Goal: Information Seeking & Learning: Check status

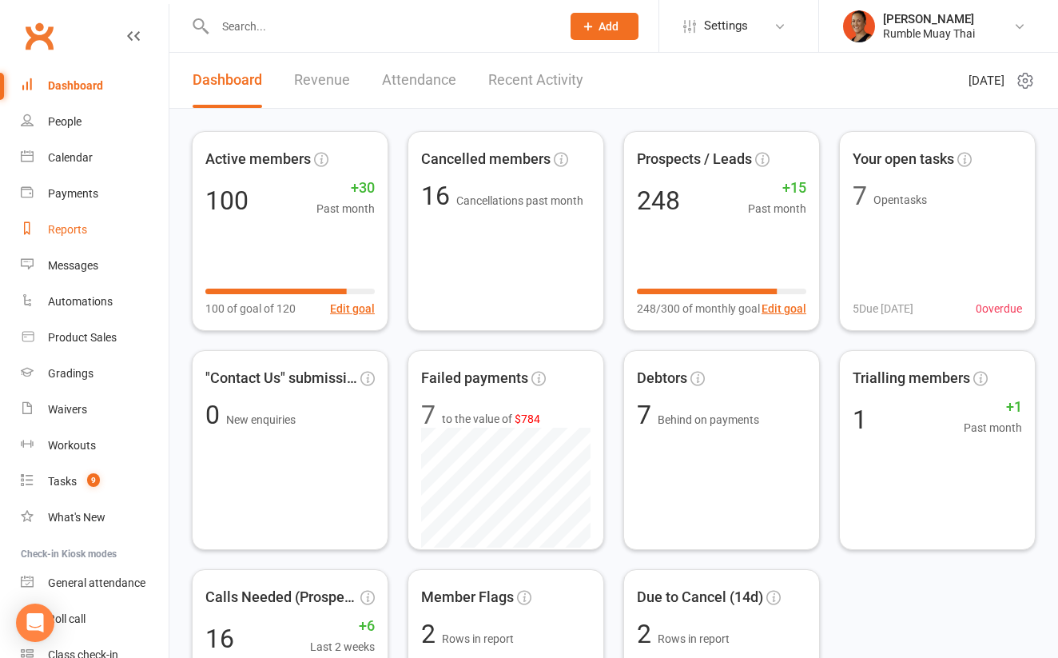
click at [95, 230] on link "Reports" at bounding box center [95, 230] width 148 height 36
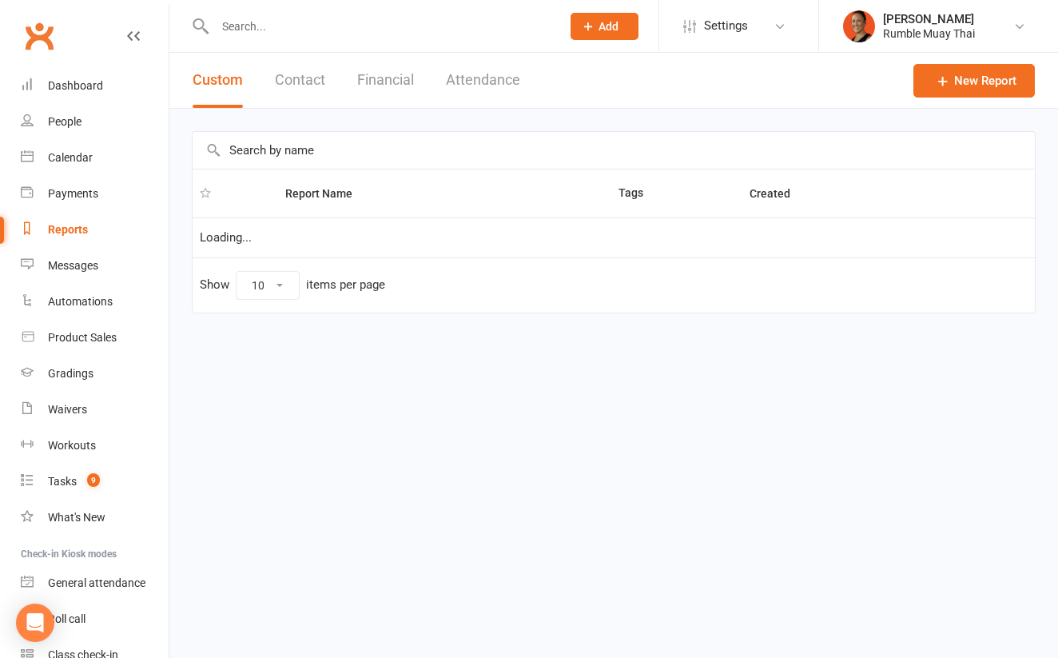
select select "100"
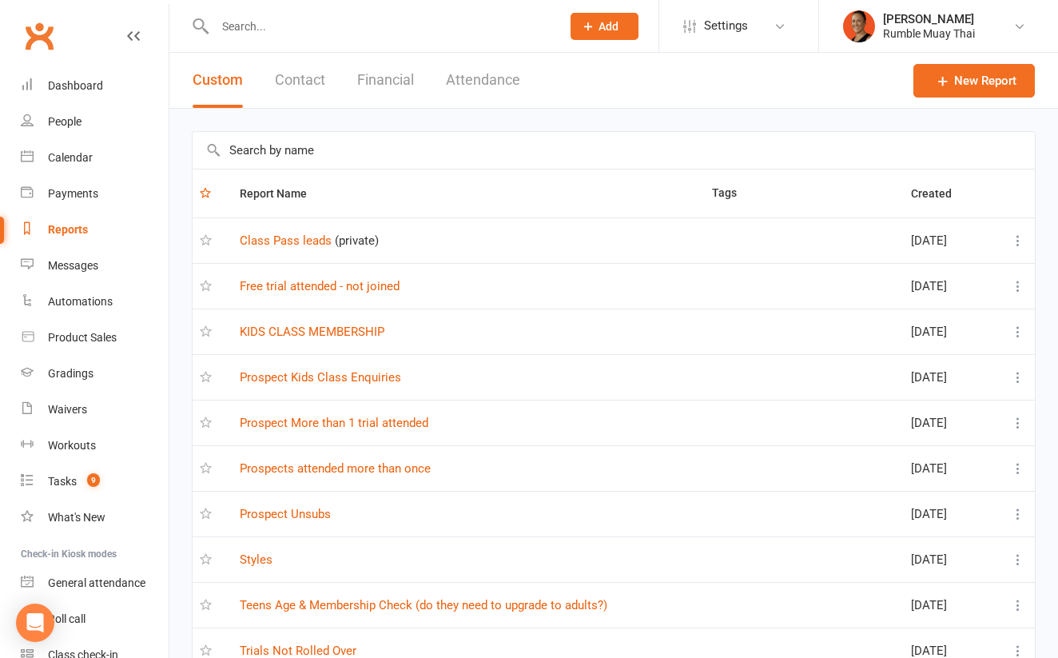
click at [311, 154] on input "text" at bounding box center [614, 150] width 843 height 37
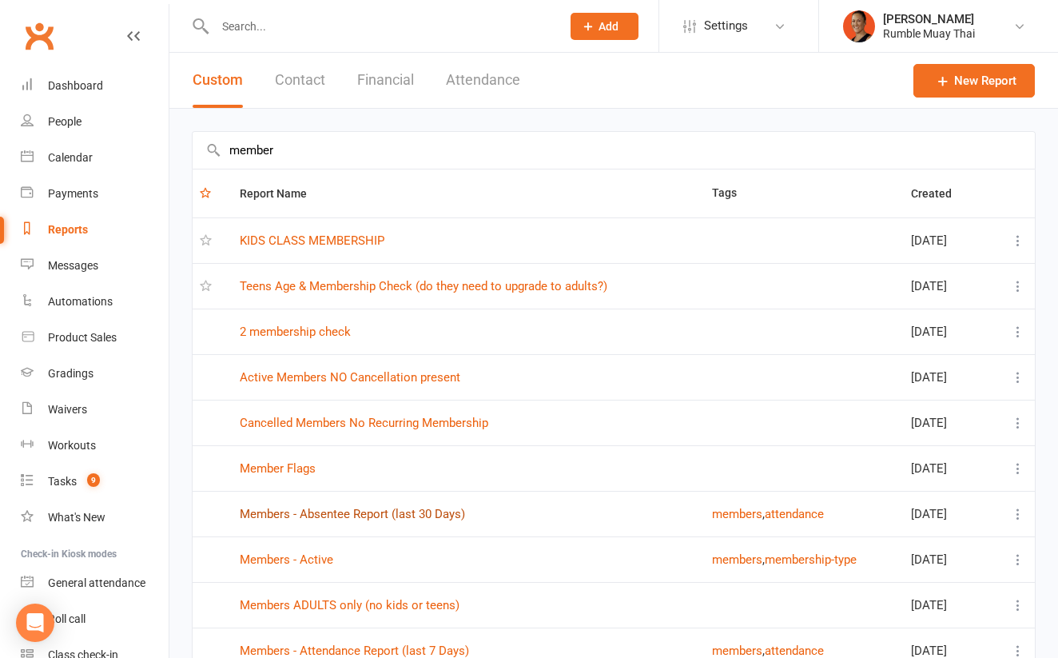
type input "member"
click at [376, 512] on link "Members - Absentee Report (last 30 Days)" at bounding box center [352, 514] width 225 height 14
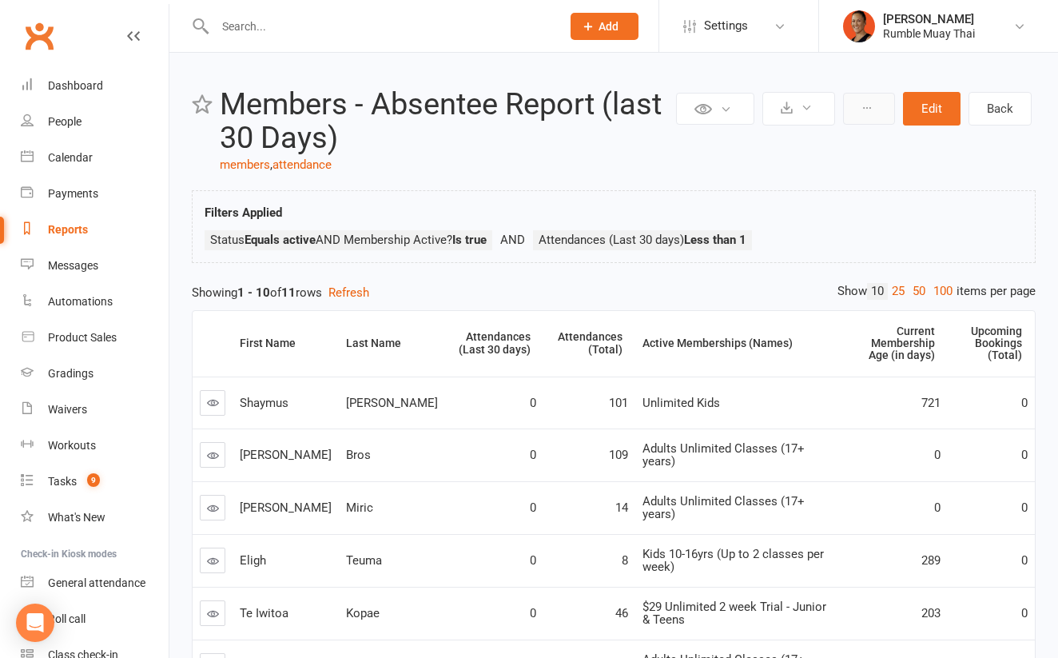
click at [879, 110] on button at bounding box center [869, 109] width 52 height 32
click at [80, 227] on div "Reports" at bounding box center [68, 229] width 40 height 13
select select "100"
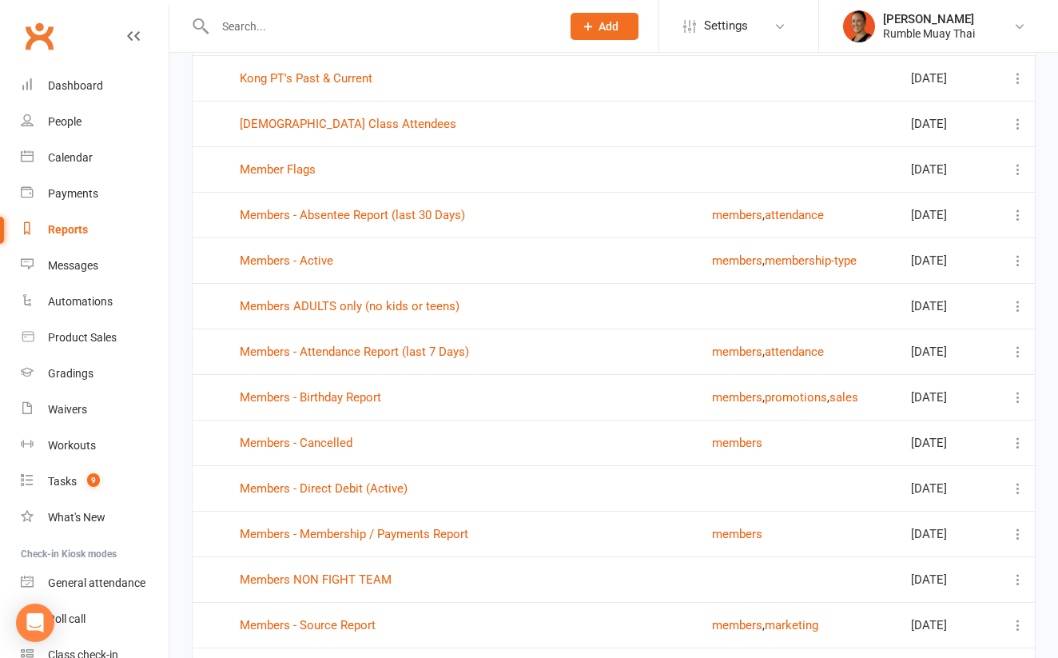
scroll to position [1439, 0]
click at [357, 353] on link "Members - Attendance Report (last 7 Days)" at bounding box center [354, 351] width 229 height 14
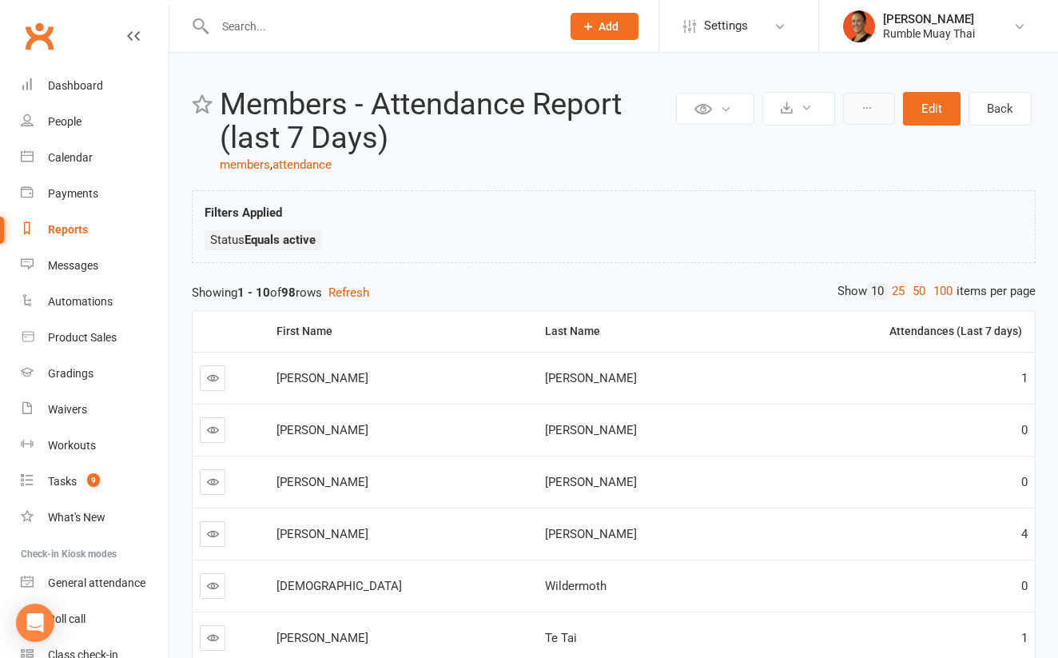
click at [862, 117] on button at bounding box center [869, 109] width 52 height 32
click at [624, 199] on div "Filters Applied Status Equals active" at bounding box center [614, 226] width 844 height 73
